Goal: Transaction & Acquisition: Purchase product/service

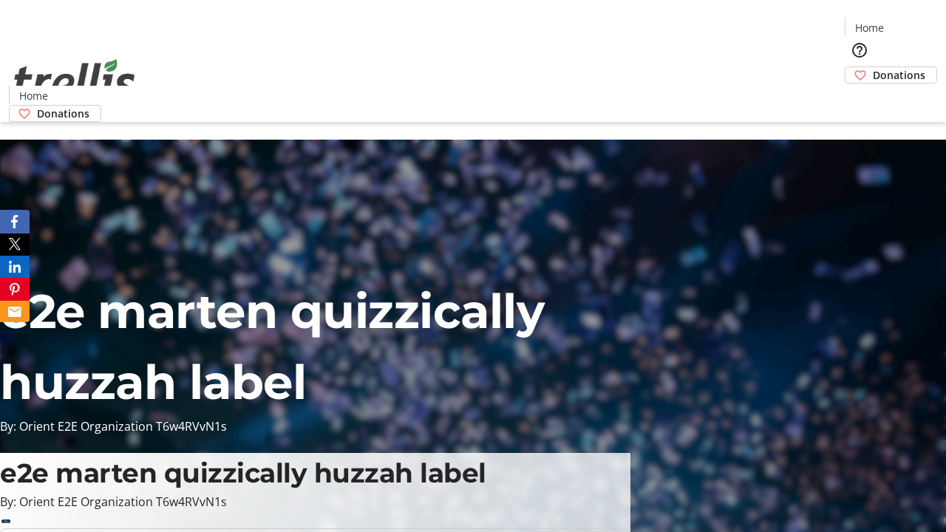
click at [873, 67] on span "Donations" at bounding box center [899, 75] width 52 height 16
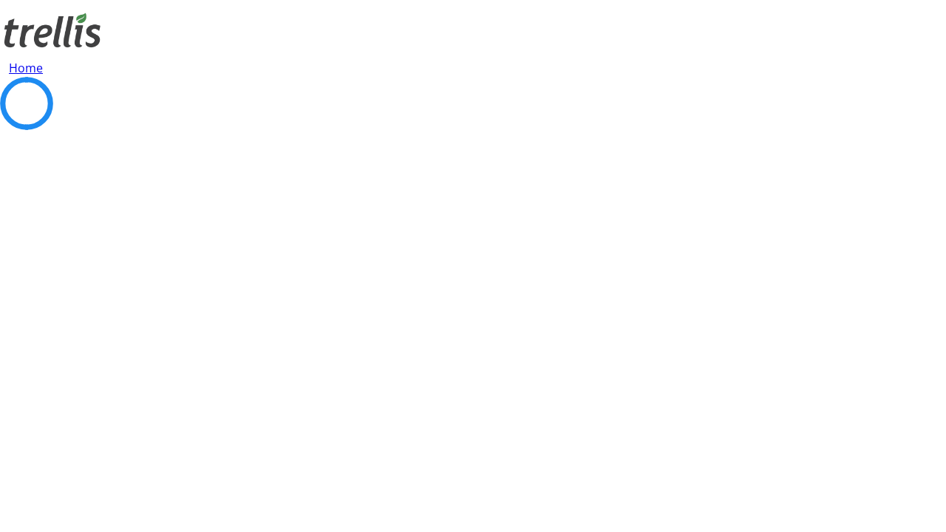
select select "CA"
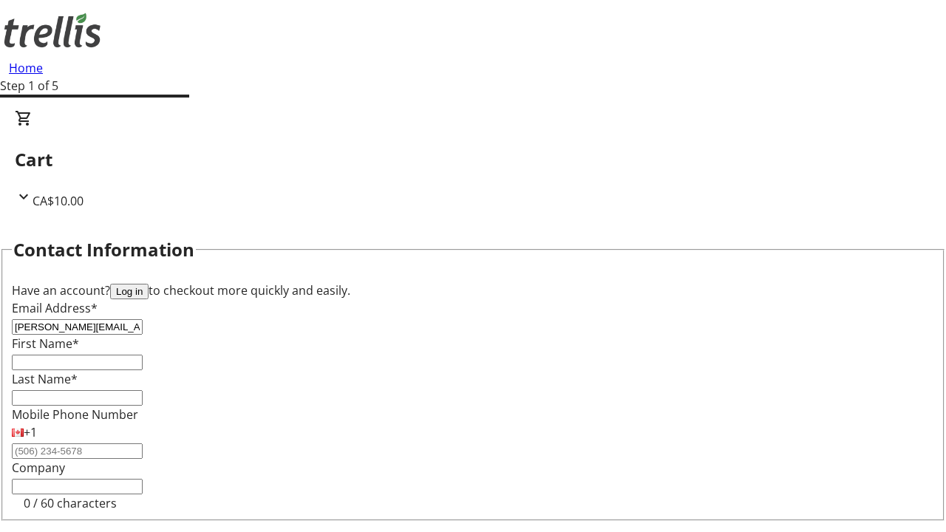
type input "[PERSON_NAME][EMAIL_ADDRESS][DOMAIN_NAME]"
type input "[PERSON_NAME]"
type input "[STREET_ADDRESS][PERSON_NAME]"
type input "Kelowna"
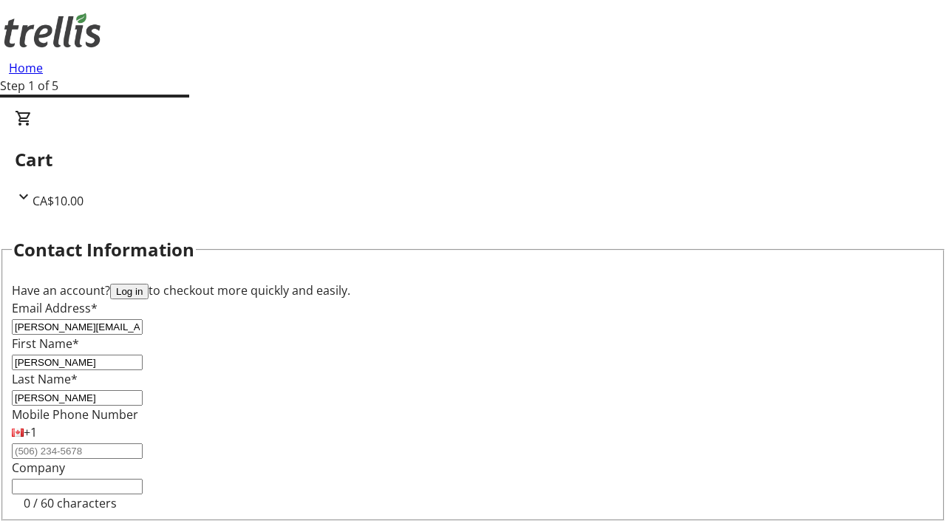
select select "BC"
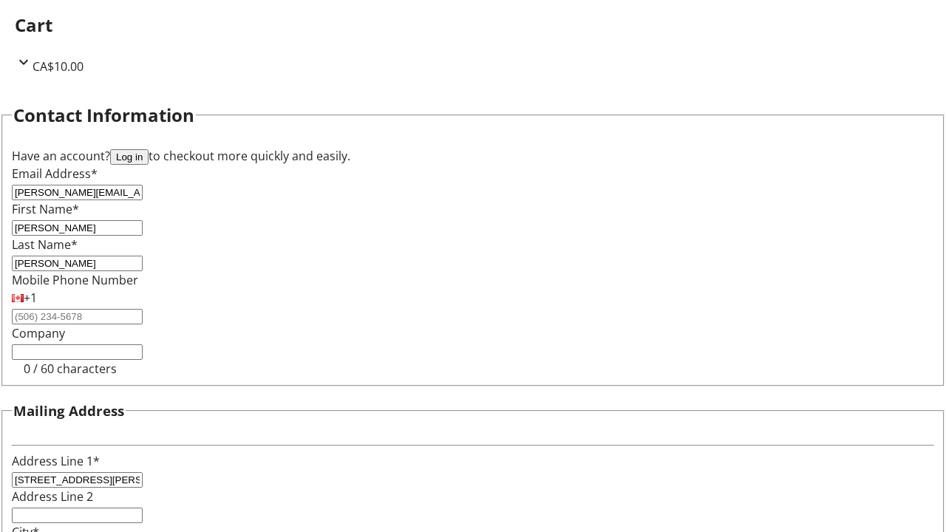
type input "Kelowna"
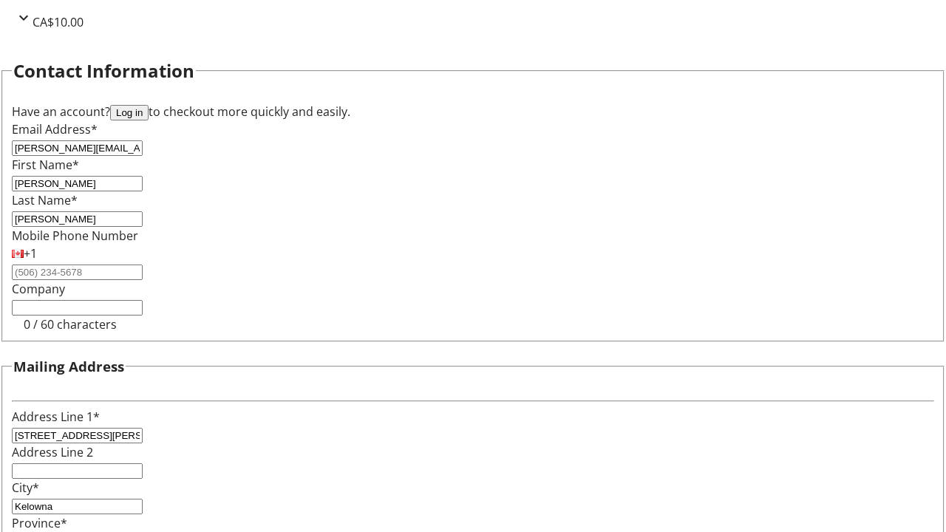
type input "V1Y 0C2"
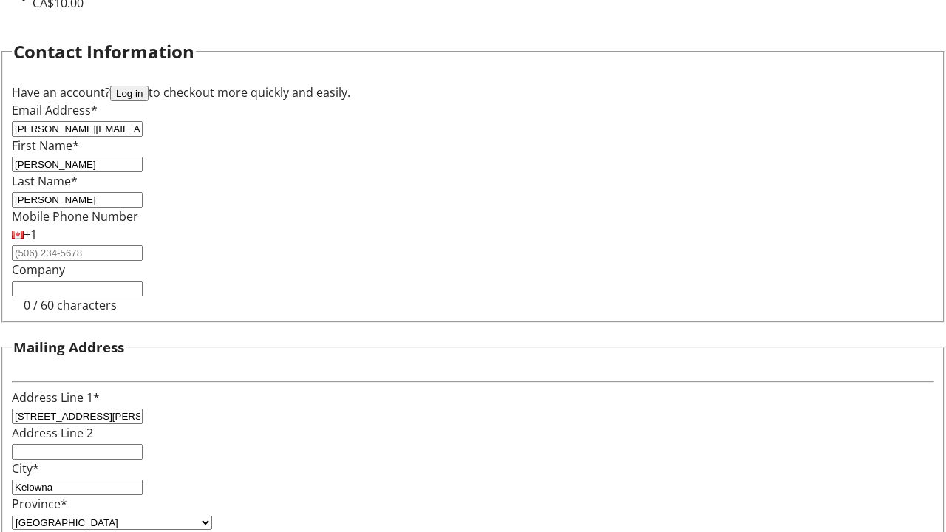
scroll to position [0, 0]
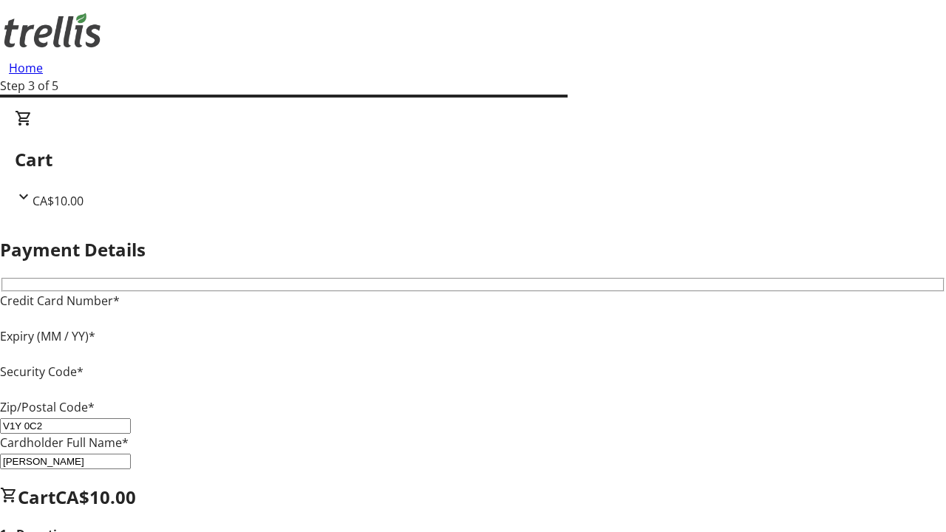
type input "V1Y 0C2"
